Goal: Task Accomplishment & Management: Use online tool/utility

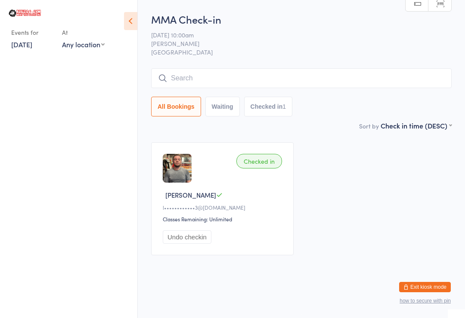
click at [28, 42] on link "[DATE]" at bounding box center [21, 44] width 21 height 9
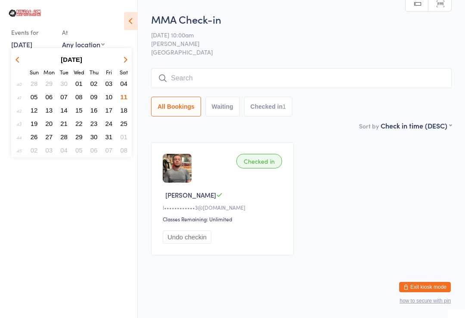
click at [35, 108] on span "12" at bounding box center [34, 110] width 7 height 7
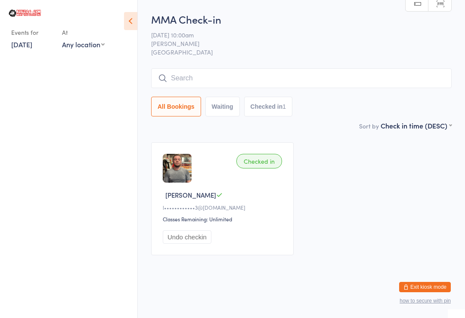
click at [243, 77] on input "search" at bounding box center [301, 78] width 300 height 20
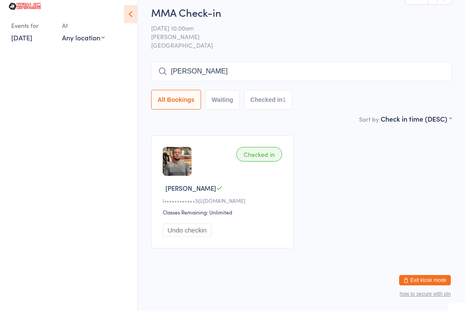
click at [203, 71] on input "[PERSON_NAME]" at bounding box center [301, 78] width 300 height 20
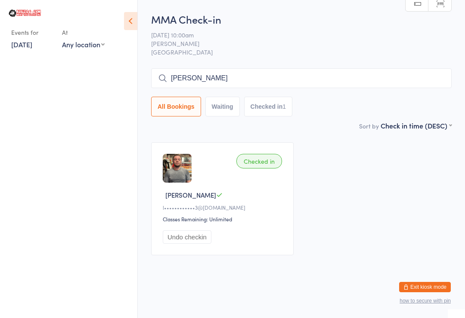
click at [178, 97] on button "All Bookings" at bounding box center [176, 107] width 50 height 20
click at [206, 71] on input "[PERSON_NAME]" at bounding box center [301, 78] width 300 height 20
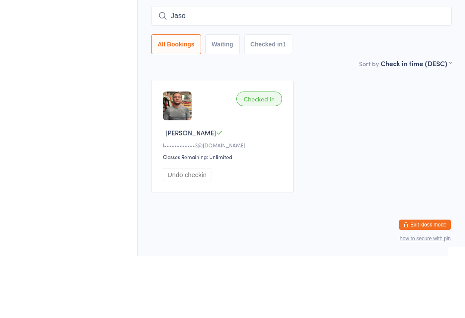
type input "[PERSON_NAME]"
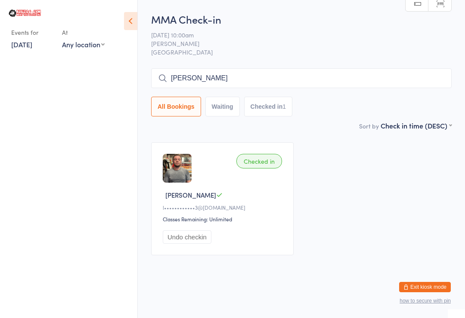
click at [249, 68] on input "[PERSON_NAME]" at bounding box center [301, 78] width 300 height 20
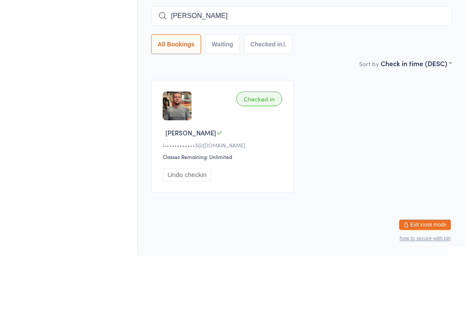
click at [327, 68] on input "[PERSON_NAME]" at bounding box center [301, 78] width 300 height 20
click at [320, 68] on input "[PERSON_NAME]" at bounding box center [301, 78] width 300 height 20
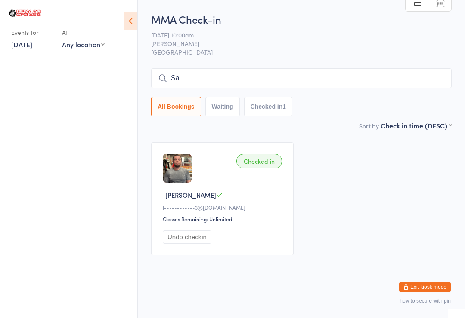
click at [210, 72] on input "Sa" at bounding box center [301, 78] width 300 height 20
click at [219, 68] on input "Samm" at bounding box center [301, 78] width 300 height 20
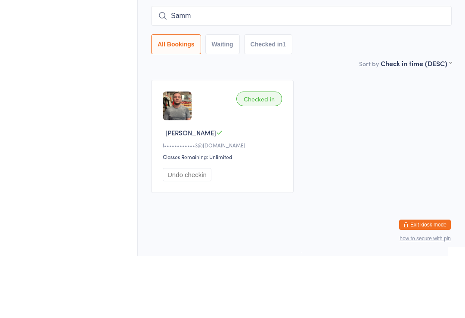
type input "Samm"
click at [316, 135] on div "Checked in [PERSON_NAME] L l••••••••••••3@[DOMAIN_NAME] Classes Remaining: Unli…" at bounding box center [301, 199] width 316 height 129
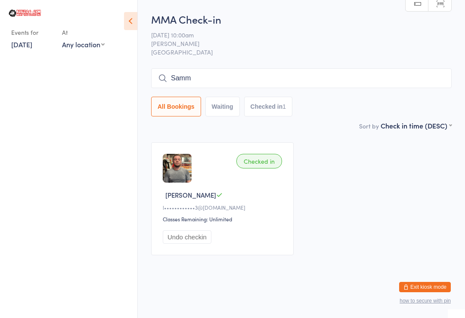
scroll to position [0, 0]
click at [122, 26] on div "Events for [DATE] D Oct, YYYY [DATE] Sun Mon Tue Wed Thu Fri Sat 40 28 29 30 01…" at bounding box center [68, 29] width 137 height 59
click at [141, 15] on ui-view "MMA Check-in [DATE] 10:00am [PERSON_NAME] Bulldog Gym Castle Hill Manual search…" at bounding box center [301, 137] width 327 height 251
click at [32, 40] on link "[DATE]" at bounding box center [21, 44] width 21 height 9
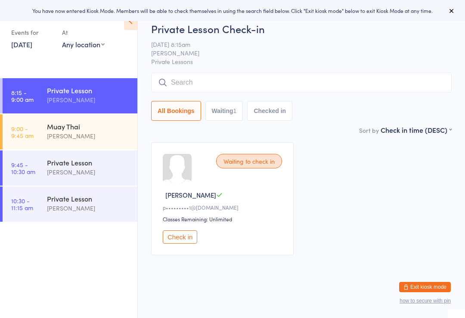
click at [41, 132] on link "9:00 - 9:45 am Muay Thai [PERSON_NAME]" at bounding box center [70, 131] width 135 height 35
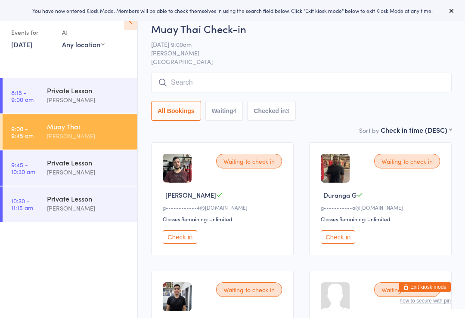
click at [291, 71] on div "Muay Thai Check-in 12 Oct 9:00am Daniel Fleischhans Bulldog Gym Castle Hill Man…" at bounding box center [301, 74] width 300 height 104
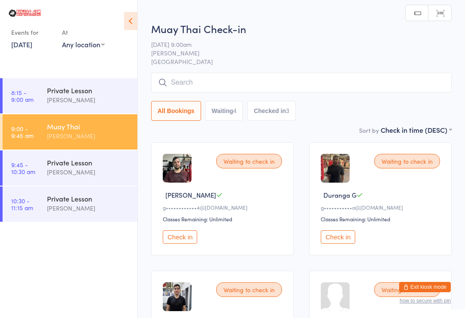
click at [397, 82] on input "search" at bounding box center [301, 83] width 300 height 20
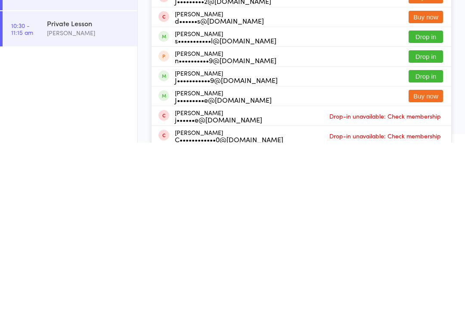
scroll to position [44, 0]
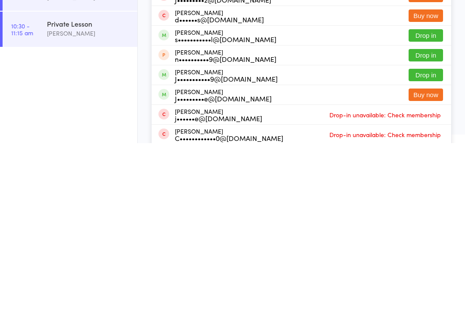
type input "Jack"
click at [431, 244] on button "Drop in" at bounding box center [425, 250] width 34 height 12
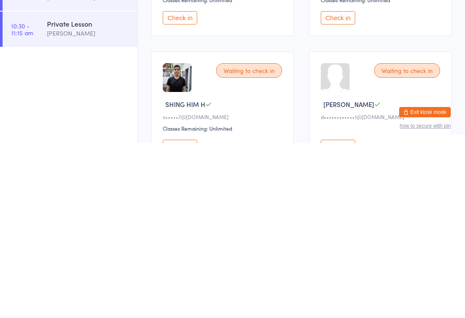
scroll to position [1, 0]
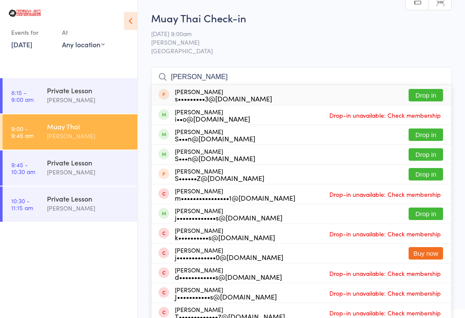
type input "Simon"
click at [428, 133] on button "Drop in" at bounding box center [425, 135] width 34 height 12
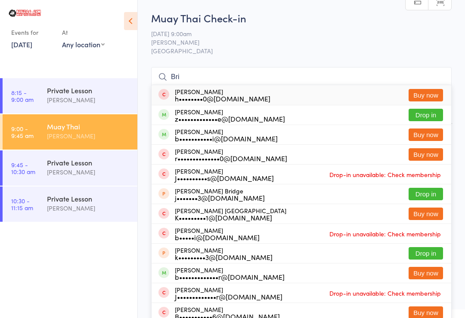
type input "Bri"
click at [428, 113] on button "Drop in" at bounding box center [425, 115] width 34 height 12
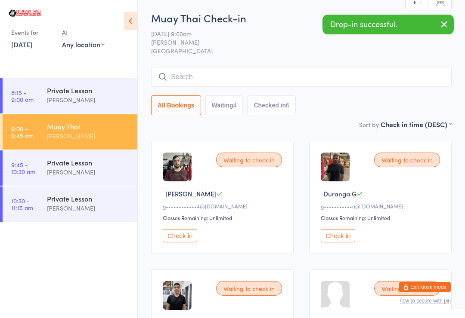
click at [218, 85] on input "search" at bounding box center [301, 77] width 300 height 20
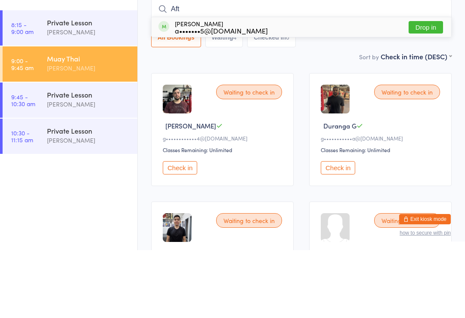
type input "Aft"
click at [429, 89] on button "Drop in" at bounding box center [425, 95] width 34 height 12
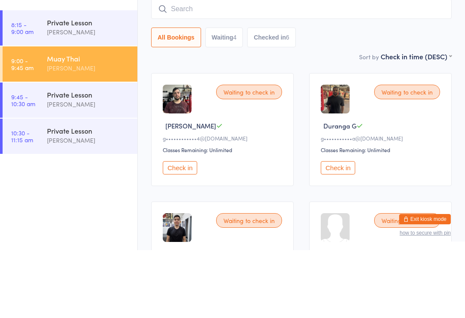
scroll to position [69, 0]
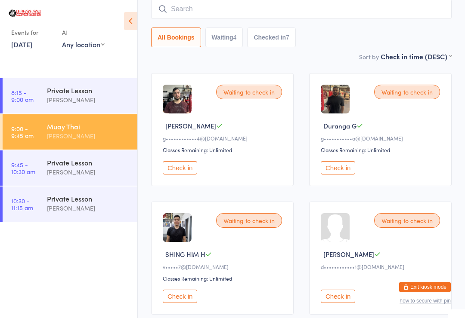
click at [172, 162] on div "Waiting to check in Davide G g••••••••••••4@gmail.com Classes Remaining: Unlimi…" at bounding box center [222, 129] width 142 height 113
click at [181, 165] on button "Check in" at bounding box center [180, 167] width 34 height 13
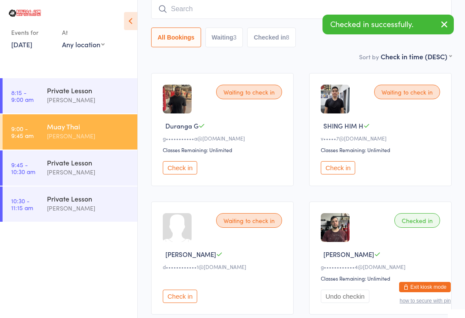
click at [281, 2] on input "search" at bounding box center [301, 9] width 300 height 20
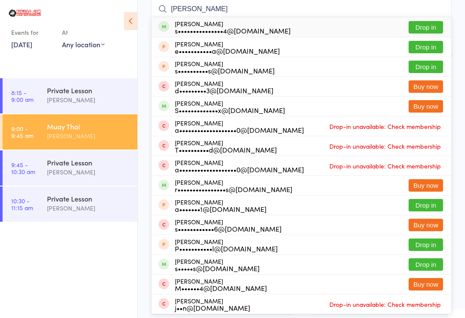
type input "Shehan"
click at [428, 22] on button "Drop in" at bounding box center [425, 27] width 34 height 12
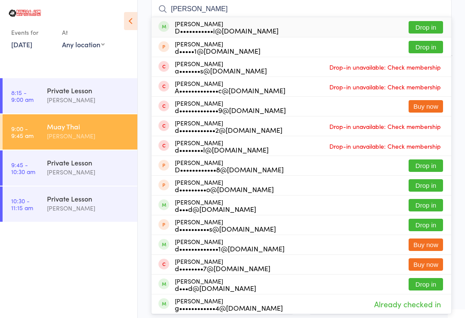
type input "David"
click at [424, 22] on button "Drop in" at bounding box center [425, 27] width 34 height 12
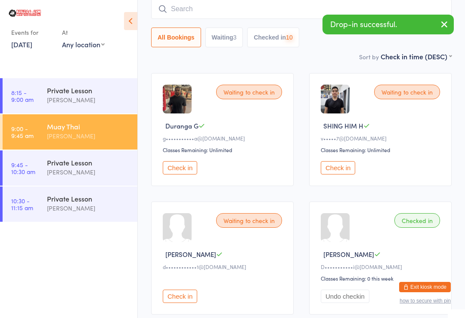
click at [274, 8] on input "search" at bounding box center [301, 9] width 300 height 20
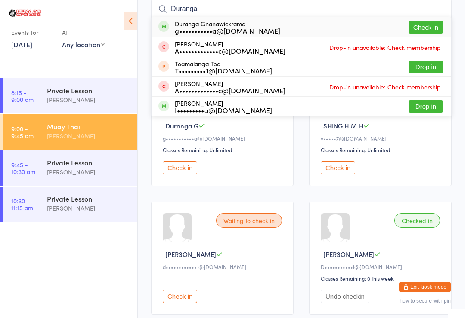
type input "Duranga"
click at [423, 22] on button "Check in" at bounding box center [425, 27] width 34 height 12
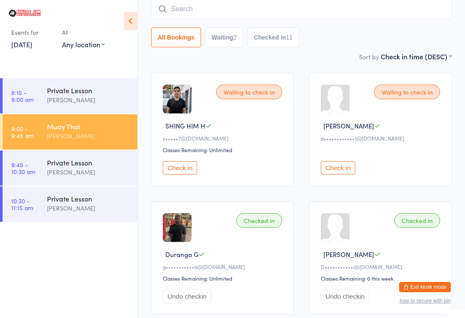
click at [210, 13] on input "search" at bounding box center [301, 9] width 300 height 20
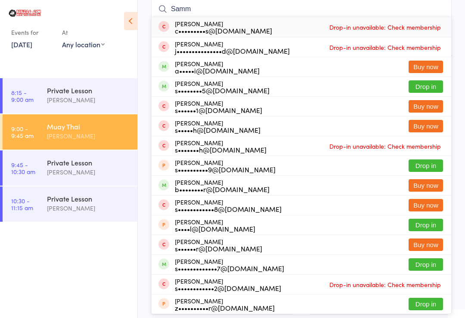
type input "Samm"
click at [433, 82] on button "Drop in" at bounding box center [425, 86] width 34 height 12
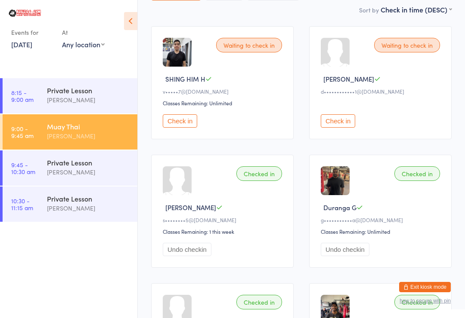
scroll to position [113, 0]
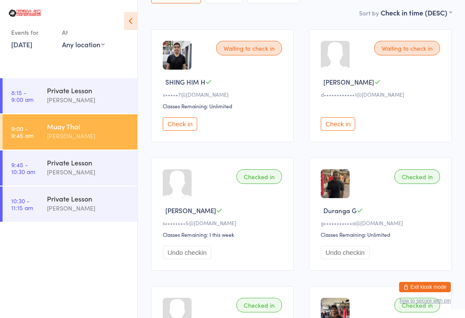
click at [350, 131] on button "Check in" at bounding box center [337, 123] width 34 height 13
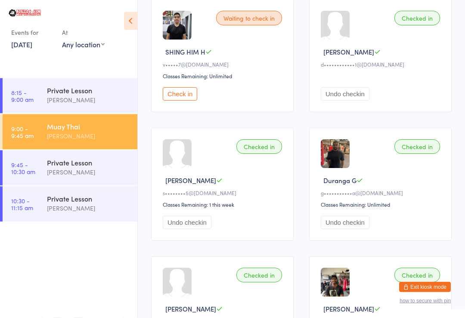
scroll to position [0, 0]
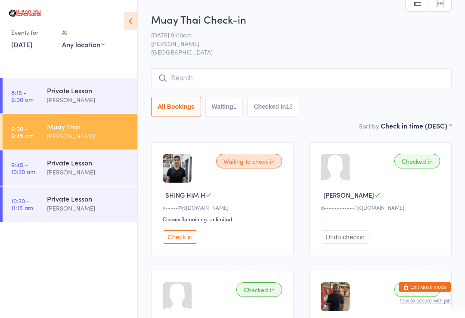
click at [283, 70] on input "search" at bounding box center [301, 78] width 300 height 20
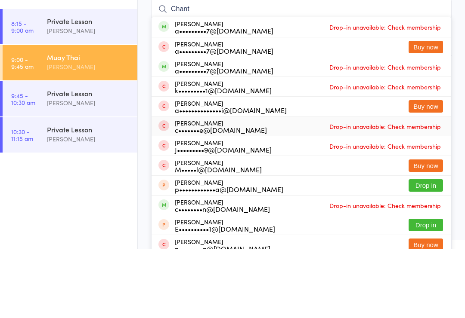
type input "Chant"
click at [207, 189] on div "Chantelle Wardini c•••••••e@biteshealth.com" at bounding box center [221, 196] width 92 height 14
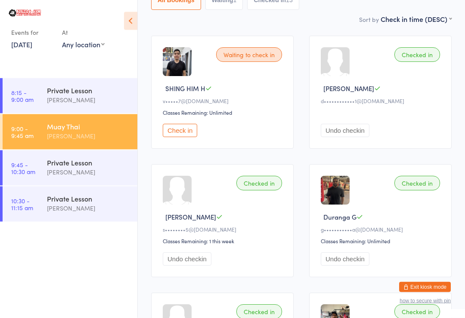
scroll to position [55, 0]
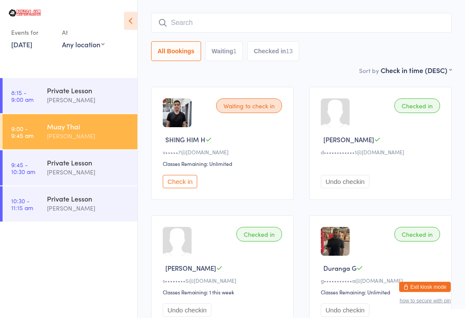
click at [271, 18] on input "search" at bounding box center [301, 23] width 300 height 20
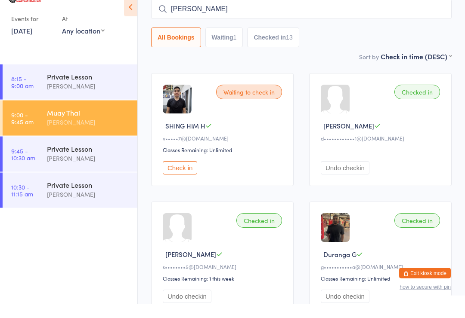
type input "Chantelle"
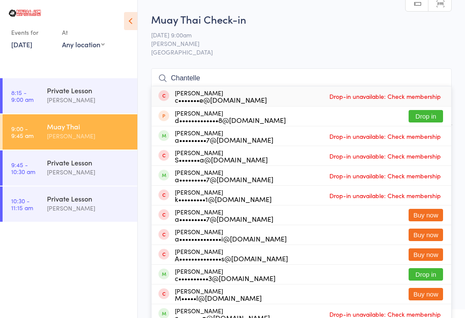
scroll to position [0, 0]
